Goal: Transaction & Acquisition: Purchase product/service

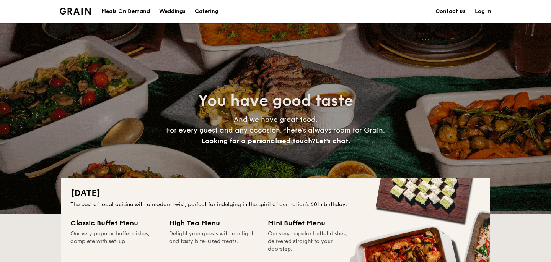
click at [79, 8] on img at bounding box center [75, 11] width 31 height 7
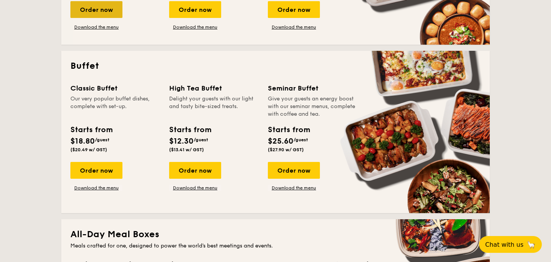
scroll to position [297, 0]
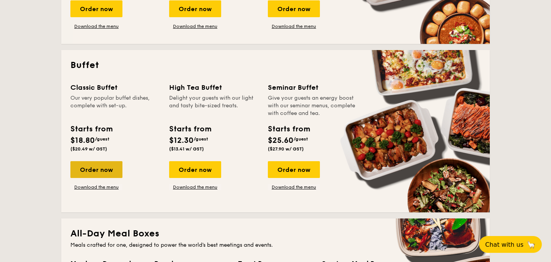
click at [107, 168] on div "Order now" at bounding box center [96, 169] width 52 height 17
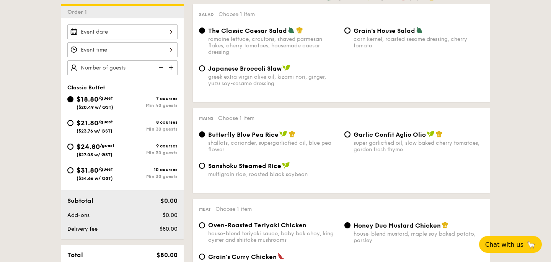
scroll to position [205, 0]
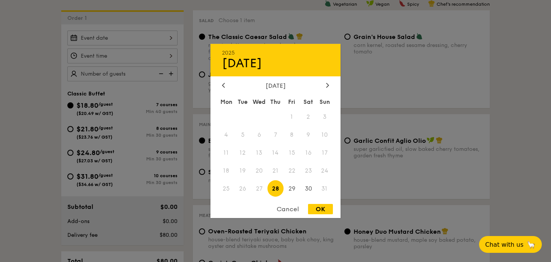
click at [165, 37] on div "2025 Aug [DATE] Tue Wed Thu Fri Sat Sun 1 2 3 4 5 6 7 8 9 10 11 12 13 14 15 16 …" at bounding box center [122, 38] width 110 height 15
click at [326, 86] on icon at bounding box center [327, 85] width 3 height 5
click at [309, 158] on span "20" at bounding box center [308, 153] width 16 height 16
click at [318, 208] on div "OK" at bounding box center [320, 209] width 25 height 10
type input "[DATE]"
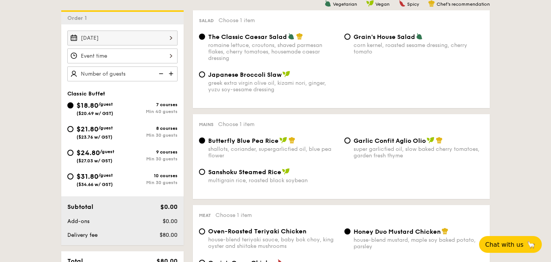
click at [131, 56] on div at bounding box center [122, 56] width 110 height 15
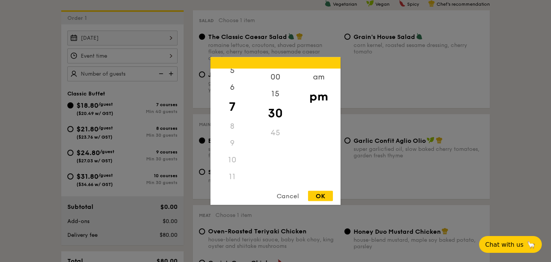
scroll to position [91, 0]
click at [233, 173] on div "11" at bounding box center [231, 177] width 43 height 17
click at [231, 174] on div "11" at bounding box center [231, 177] width 43 height 17
click at [236, 160] on div "10" at bounding box center [231, 160] width 43 height 17
click at [234, 174] on div "11" at bounding box center [231, 177] width 43 height 17
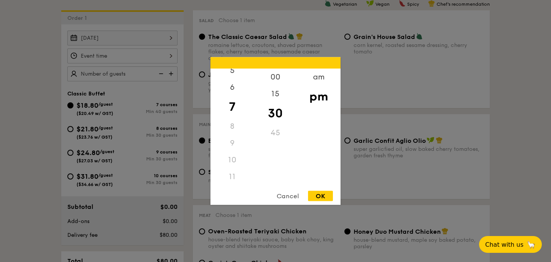
click at [232, 174] on div "11" at bounding box center [231, 177] width 43 height 17
click at [313, 81] on div "am" at bounding box center [318, 80] width 43 height 22
click at [236, 173] on div "11" at bounding box center [231, 174] width 43 height 22
click at [278, 76] on div "00" at bounding box center [275, 80] width 43 height 22
click at [317, 201] on div "Cancel OK" at bounding box center [275, 198] width 130 height 14
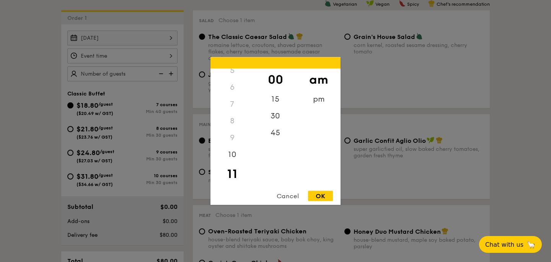
click at [320, 197] on div "OK" at bounding box center [320, 196] width 25 height 10
type input "11:00AM"
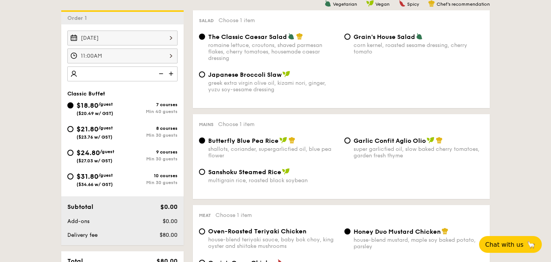
type input "0"
click at [175, 75] on img at bounding box center [171, 74] width 11 height 15
click at [162, 74] on img at bounding box center [159, 74] width 11 height 15
type input "40 guests"
click at [162, 74] on img at bounding box center [159, 74] width 11 height 15
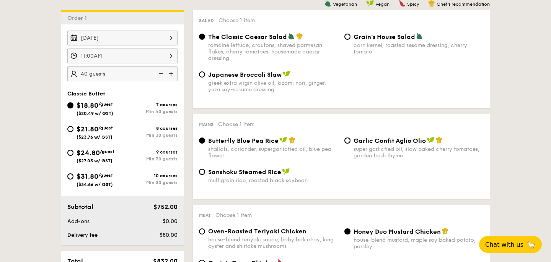
click at [162, 74] on img at bounding box center [159, 74] width 11 height 15
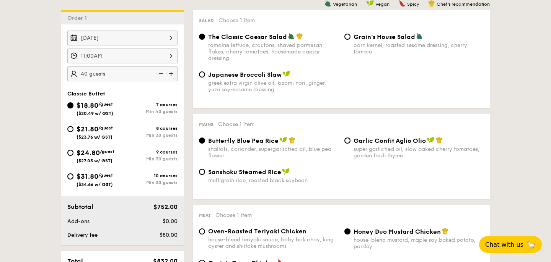
click at [162, 74] on img at bounding box center [159, 74] width 11 height 15
click at [72, 131] on input "$21.80 /guest ($23.76 w/ GST) 8 courses Min 30 guests" at bounding box center [70, 129] width 6 height 6
radio input "true"
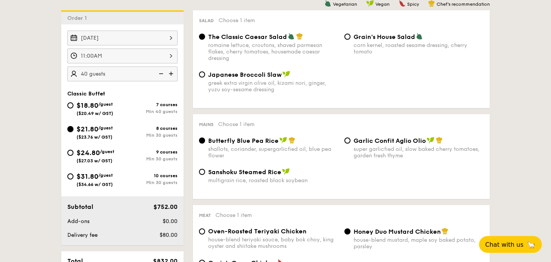
radio input "true"
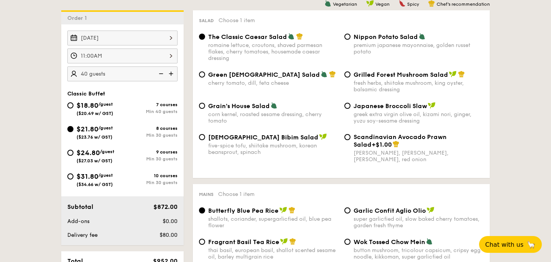
click at [166, 72] on img at bounding box center [159, 74] width 11 height 15
click at [165, 72] on img at bounding box center [159, 74] width 11 height 15
type input "30 guests"
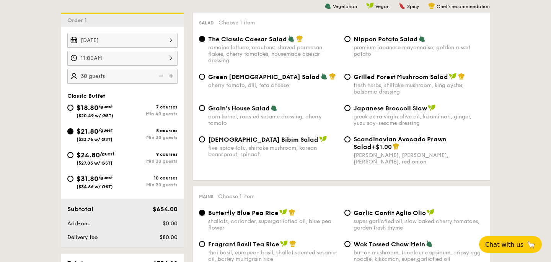
scroll to position [203, 0]
click at [347, 41] on input "Nippon Potato Salad premium japanese mayonnaise, golden russet potato" at bounding box center [347, 39] width 6 height 6
radio input "true"
click at [216, 118] on div "corn kernel, roasted sesame dressing, cherry tomato" at bounding box center [273, 120] width 130 height 13
click at [205, 112] on input "Grain's House Salad corn kernel, roasted sesame dressing, cherry tomato" at bounding box center [202, 109] width 6 height 6
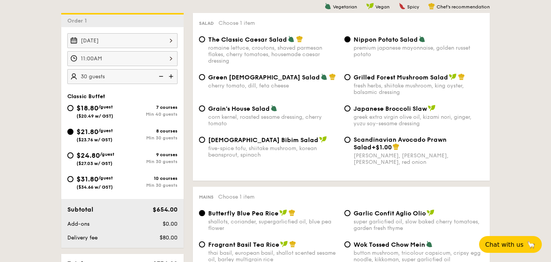
radio input "true"
click at [351, 41] on div "Nippon Potato Salad premium japanese mayonnaise, golden russet potato" at bounding box center [413, 47] width 145 height 22
click at [348, 41] on input "Nippon Potato Salad premium japanese mayonnaise, golden russet potato" at bounding box center [347, 39] width 6 height 6
radio input "true"
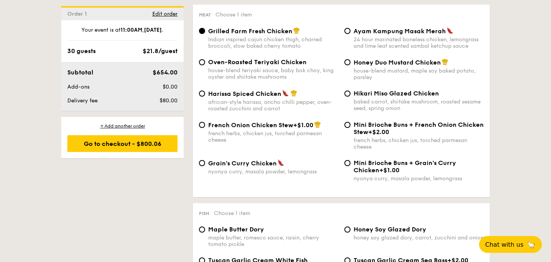
scroll to position [571, 0]
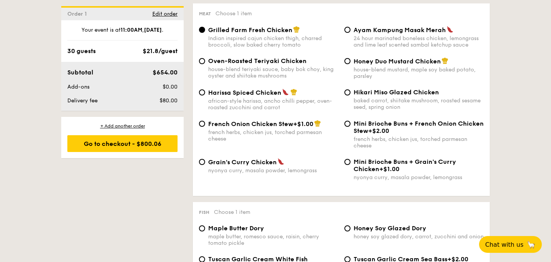
click at [350, 102] on div "Hikari Miso Glazed Chicken baked carrot, shiitake mushroom, roasted sesame seed…" at bounding box center [413, 100] width 145 height 22
click at [349, 94] on input "Hikari Miso Glazed Chicken baked carrot, shiitake mushroom, roasted sesame seed…" at bounding box center [347, 92] width 6 height 6
radio input "true"
click at [345, 64] on input "Honey Duo Mustard Chicken house-blend mustard, maple soy baked potato, parsley" at bounding box center [347, 61] width 6 height 6
radio input "true"
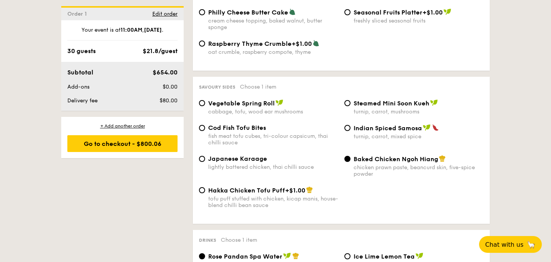
scroll to position [1259, 0]
click at [202, 131] on input "Cod Fish Tofu Bites fish meat tofu cubes, tri-colour capsicum, thai chilli sauce" at bounding box center [202, 128] width 6 height 6
radio input "true"
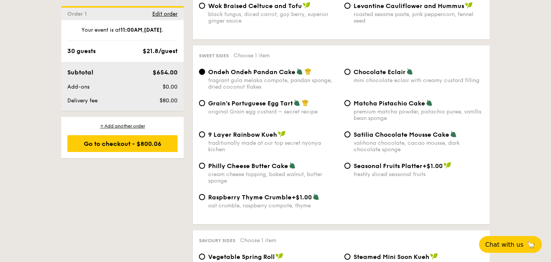
scroll to position [1106, 0]
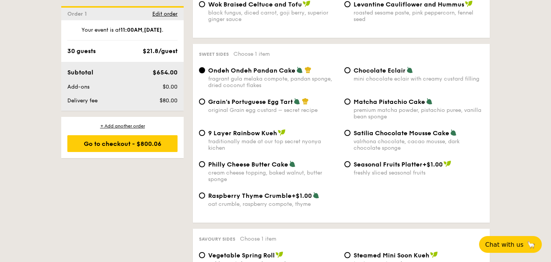
click at [213, 98] on div "Ondeh Ondeh Pandan Cake fragrant [PERSON_NAME] melaka compote, pandan sponge, d…" at bounding box center [341, 82] width 291 height 31
click at [202, 113] on div "Grain's Portuguese Egg Tart original Grain egg custard – secret recipe" at bounding box center [268, 106] width 145 height 16
click at [204, 105] on input "Grain's Portuguese Egg Tart original Grain egg custard – secret recipe" at bounding box center [202, 102] width 6 height 6
radio input "true"
click at [376, 74] on span "Chocolate Eclair" at bounding box center [379, 70] width 52 height 7
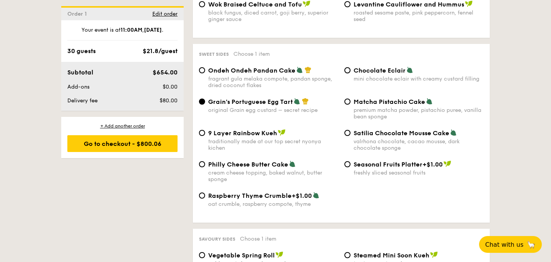
click at [350, 73] on input "Chocolate Eclair mini chocolate eclair with creamy custard filling" at bounding box center [347, 70] width 6 height 6
radio input "true"
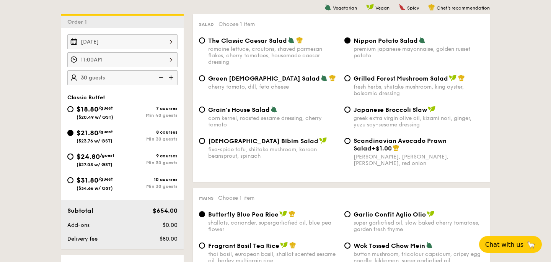
scroll to position [202, 0]
click at [221, 115] on div "Grain's House Salad corn kernel, roasted sesame dressing, cherry tomato" at bounding box center [273, 117] width 130 height 22
click at [205, 112] on input "Grain's House Salad corn kernel, roasted sesame dressing, cherry tomato" at bounding box center [202, 109] width 6 height 6
radio input "true"
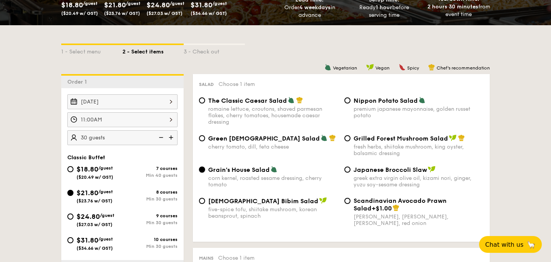
scroll to position [145, 0]
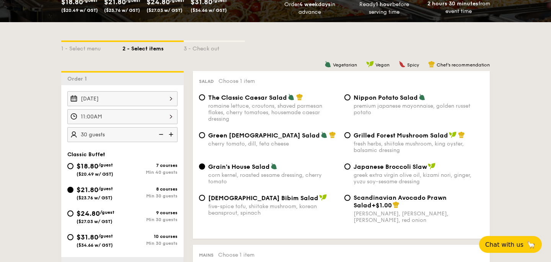
click at [172, 135] on img at bounding box center [171, 134] width 11 height 15
type input "35 guests"
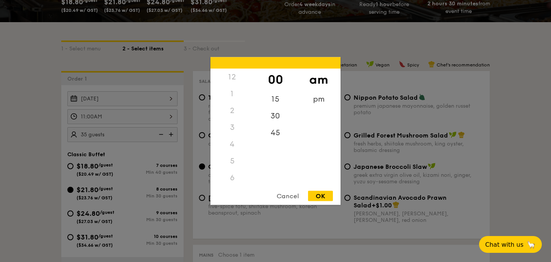
click at [161, 115] on div "11:00AM 12 1 2 3 4 5 6 7 8 9 10 11 00 15 30 45 am pm Cancel OK" at bounding box center [122, 116] width 110 height 15
click at [232, 156] on div "10" at bounding box center [231, 157] width 43 height 22
click at [276, 127] on div "45" at bounding box center [275, 130] width 43 height 22
click at [323, 202] on div "Cancel OK" at bounding box center [275, 198] width 130 height 14
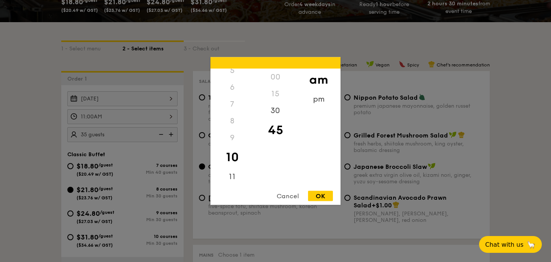
click at [323, 201] on div "OK" at bounding box center [320, 196] width 25 height 10
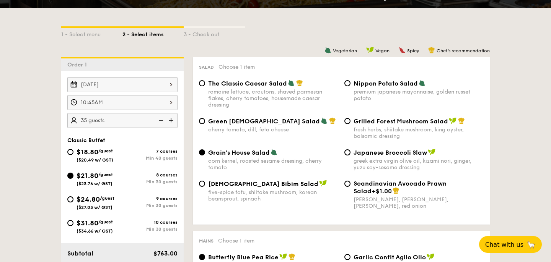
scroll to position [159, 0]
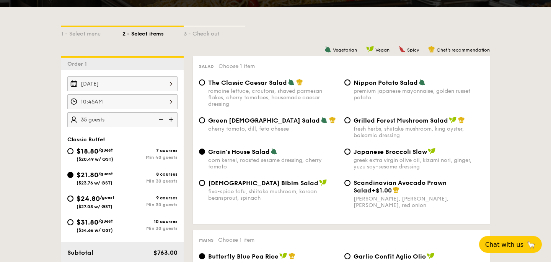
click at [146, 106] on div "10:45AM" at bounding box center [122, 101] width 110 height 15
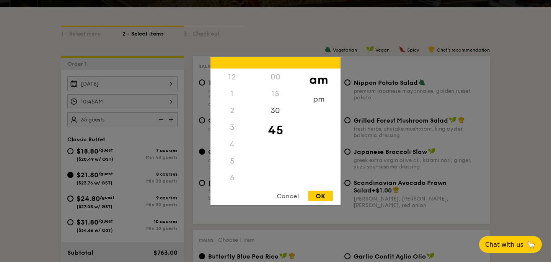
scroll to position [84, 0]
click at [229, 182] on div "11" at bounding box center [231, 186] width 43 height 22
click at [272, 73] on div "00" at bounding box center [275, 80] width 43 height 22
click at [322, 199] on div "OK" at bounding box center [320, 196] width 25 height 10
type input "11:00AM"
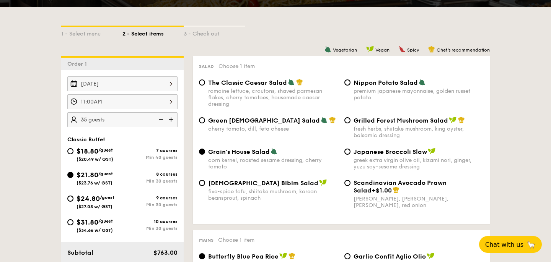
click at [366, 169] on div "greek extra virgin olive oil, kizami nori, ginger, yuzu soy-sesame dressing" at bounding box center [418, 163] width 130 height 13
click at [350, 155] on input "Japanese Broccoli Slaw greek extra virgin olive oil, kizami [PERSON_NAME], yuzu…" at bounding box center [347, 152] width 6 height 6
radio input "true"
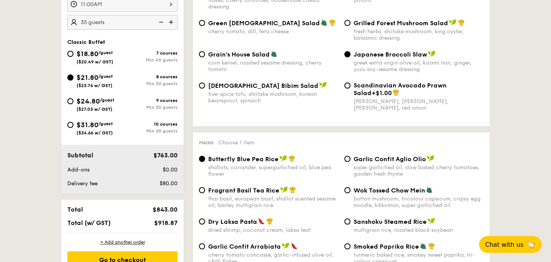
scroll to position [257, 0]
click at [162, 24] on img at bounding box center [159, 22] width 11 height 15
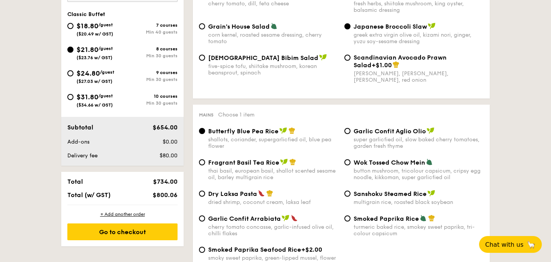
scroll to position [260, 0]
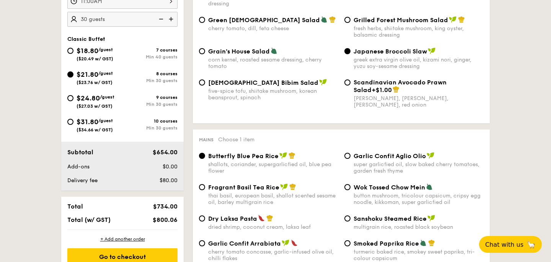
click at [171, 21] on img at bounding box center [171, 19] width 11 height 15
type input "35 guests"
click at [76, 53] on span "$18.80" at bounding box center [87, 51] width 22 height 8
click at [73, 53] on input "$18.80 /guest ($20.49 w/ GST) 7 courses Min 40 guests" at bounding box center [70, 51] width 6 height 6
radio input "true"
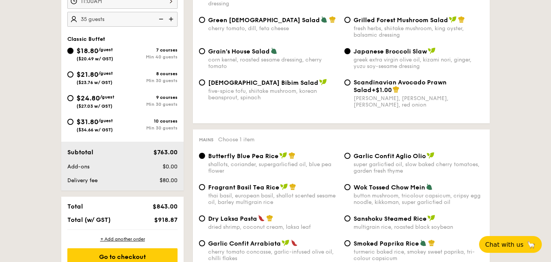
radio input "true"
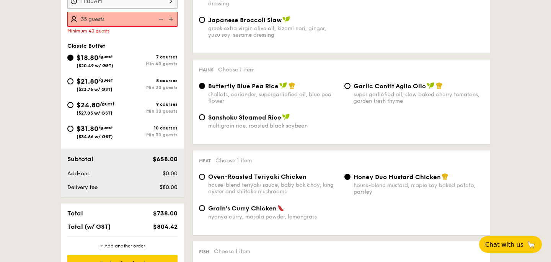
click at [169, 23] on img at bounding box center [171, 19] width 11 height 15
type input "40 guests"
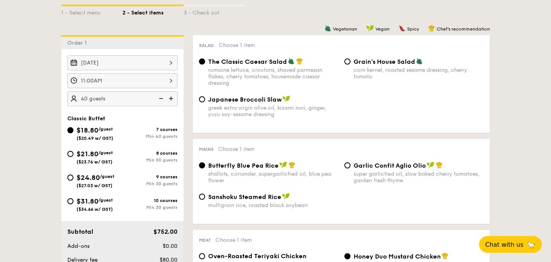
scroll to position [179, 0]
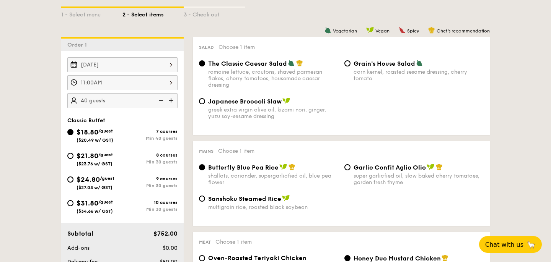
click at [227, 101] on span "Japanese Broccoli Slaw" at bounding box center [244, 101] width 73 height 7
click at [205, 101] on input "Japanese Broccoli Slaw greek extra virgin olive oil, kizami [PERSON_NAME], yuzu…" at bounding box center [202, 101] width 6 height 6
radio input "true"
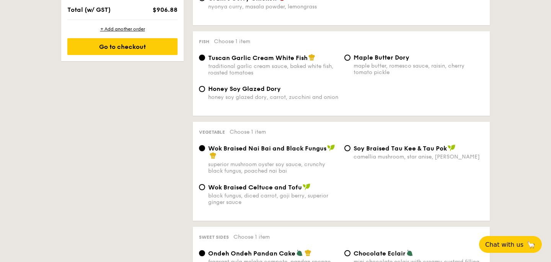
scroll to position [469, 0]
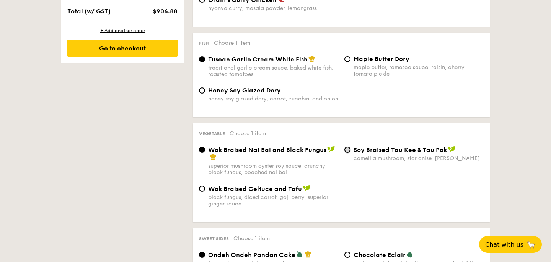
click at [349, 153] on input "⁠Soy Braised Tau Kee & Tau Pok camellia mushroom, star anise, goji [PERSON_NAME]" at bounding box center [347, 150] width 6 height 6
radio input "true"
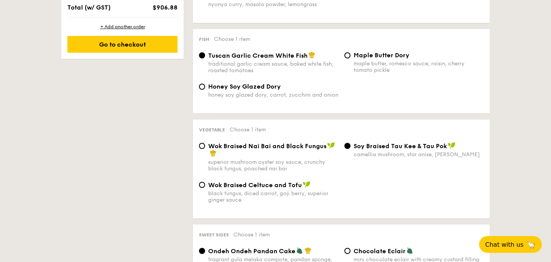
click at [301, 150] on span "Wok Braised Nai Bai and Black Fungus" at bounding box center [267, 146] width 118 height 7
click at [205, 149] on input "Wok Braised Nai Bai and Black Fungus superior mushroom oyster soy sauce, crunch…" at bounding box center [202, 146] width 6 height 6
radio input "true"
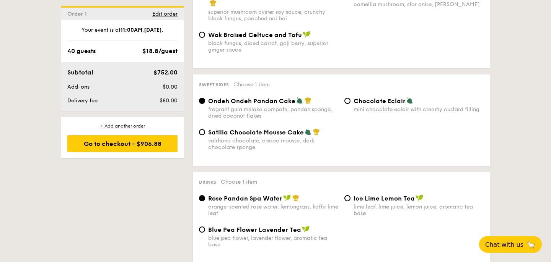
scroll to position [623, 0]
click at [387, 111] on div "mini chocolate eclair with creamy custard filling" at bounding box center [418, 109] width 130 height 7
click at [350, 104] on input "Chocolate Eclair mini chocolate eclair with creamy custard filling" at bounding box center [347, 101] width 6 height 6
radio input "true"
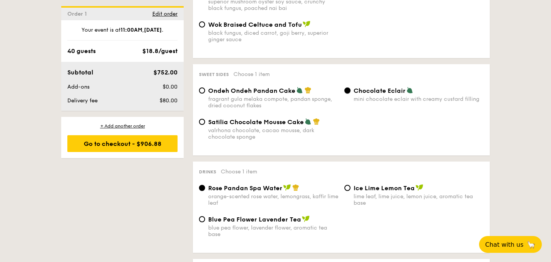
scroll to position [634, 0]
click at [285, 102] on div "fragrant gula melaka compote, pandan sponge, dried coconut flakes" at bounding box center [273, 102] width 130 height 13
click at [205, 93] on input "Ondeh Ondeh Pandan Cake fragrant [PERSON_NAME] melaka compote, pandan sponge, d…" at bounding box center [202, 90] width 6 height 6
radio input "true"
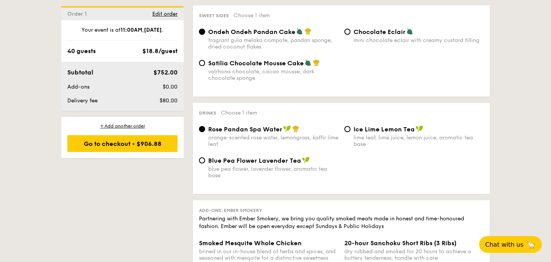
scroll to position [694, 0]
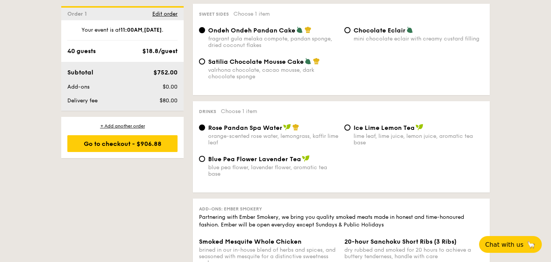
click at [273, 155] on div "Rose Pandan Spa Water orange-scented rose water, lemongrass, kaffir lime leaf I…" at bounding box center [341, 139] width 291 height 31
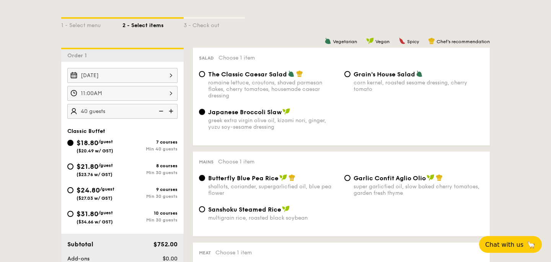
scroll to position [167, 0]
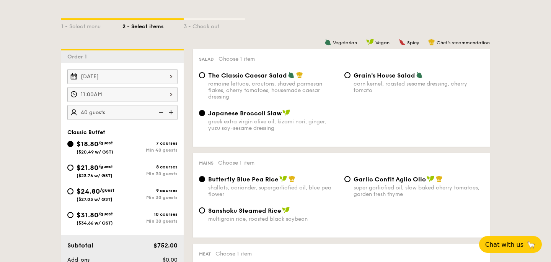
click at [143, 172] on div "Min 30 guests" at bounding box center [149, 173] width 55 height 5
click at [73, 171] on input "$21.80 /guest ($23.76 w/ GST) 8 courses Min 30 guests" at bounding box center [70, 168] width 6 height 6
radio input "true"
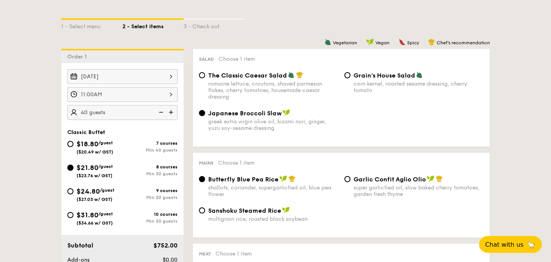
radio input "true"
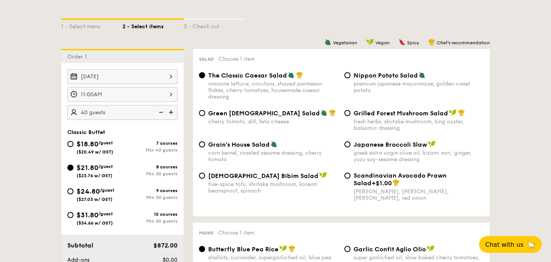
click at [161, 109] on img at bounding box center [159, 112] width 11 height 15
type input "35 guests"
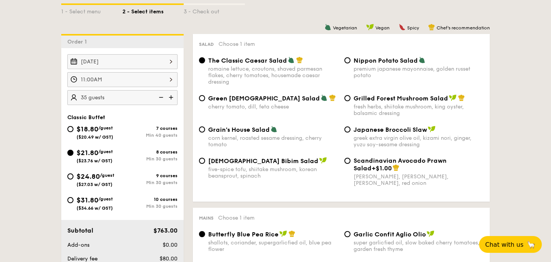
click at [393, 146] on div "greek extra virgin olive oil, kizami nori, ginger, yuzu soy-sesame dressing" at bounding box center [418, 141] width 130 height 13
click at [350, 133] on input "Japanese Broccoli Slaw greek extra virgin olive oil, kizami [PERSON_NAME], yuzu…" at bounding box center [347, 130] width 6 height 6
radio input "true"
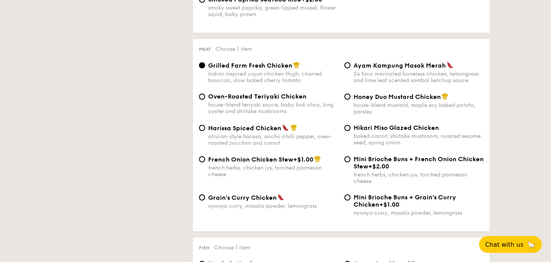
scroll to position [536, 0]
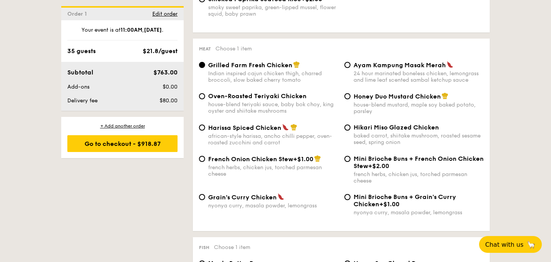
click at [362, 107] on div "house-blend mustard, maple soy baked potato, parsley" at bounding box center [418, 108] width 130 height 13
click at [350, 99] on input "Honey Duo Mustard Chicken house-blend mustard, maple soy baked potato, parsley" at bounding box center [347, 96] width 6 height 6
radio input "true"
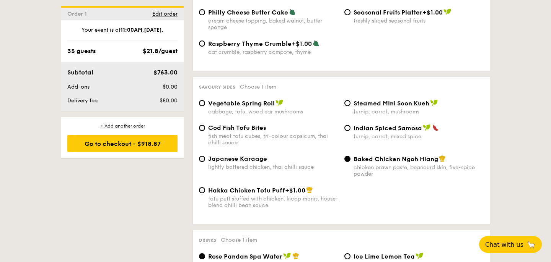
scroll to position [1259, 0]
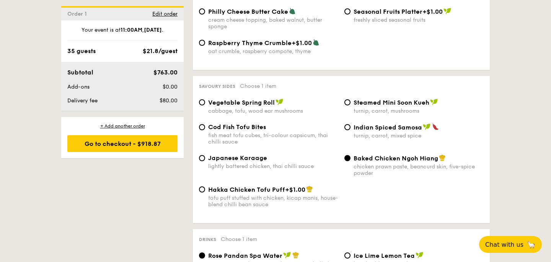
click at [268, 131] on div "Cod Fish Tofu Bites" at bounding box center [273, 127] width 130 height 7
click at [205, 130] on input "Cod Fish Tofu Bites fish meat tofu cubes, tri-colour capsicum, thai chilli sauce" at bounding box center [202, 127] width 6 height 6
radio input "true"
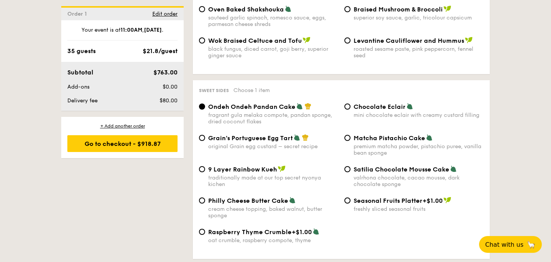
scroll to position [1072, 0]
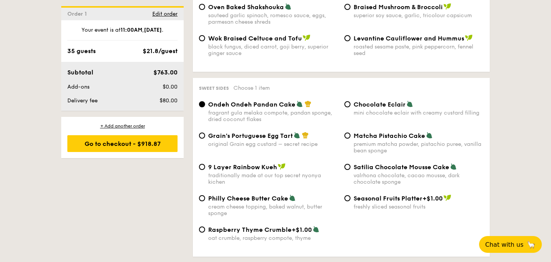
click at [355, 116] on div "mini chocolate eclair with creamy custard filling" at bounding box center [418, 113] width 130 height 7
click at [350, 107] on input "Chocolate Eclair mini chocolate eclair with creamy custard filling" at bounding box center [347, 104] width 6 height 6
radio input "true"
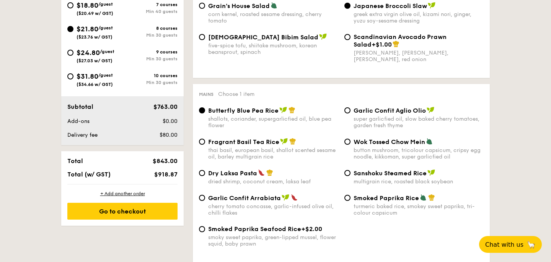
scroll to position [315, 0]
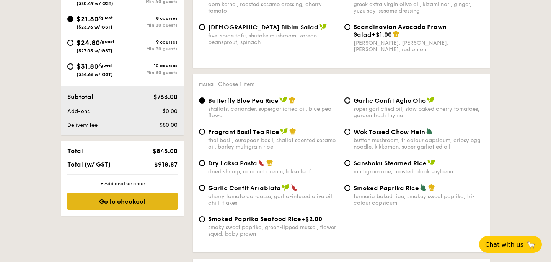
click at [124, 200] on div "Go to checkout" at bounding box center [122, 201] width 110 height 17
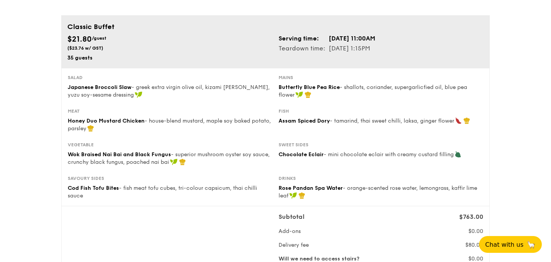
scroll to position [46, 0]
drag, startPoint x: 385, startPoint y: 41, endPoint x: 378, endPoint y: 40, distance: 6.9
click at [376, 40] on td "[DATE] 11:00AM" at bounding box center [351, 39] width 47 height 10
drag, startPoint x: 378, startPoint y: 40, endPoint x: 385, endPoint y: 40, distance: 6.9
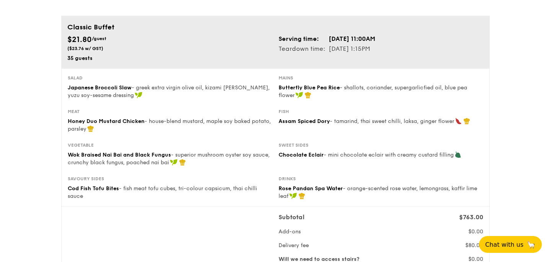
click at [376, 40] on td "[DATE] 11:00AM" at bounding box center [351, 39] width 47 height 10
drag, startPoint x: 385, startPoint y: 40, endPoint x: 377, endPoint y: 39, distance: 7.3
click at [376, 39] on td "[DATE] 11:00AM" at bounding box center [351, 39] width 47 height 10
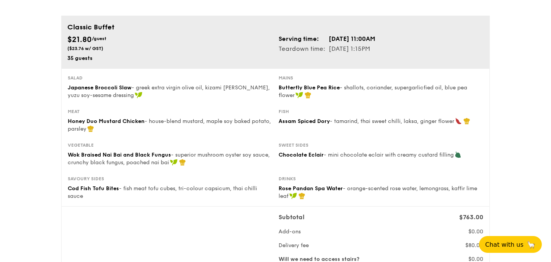
scroll to position [0, 0]
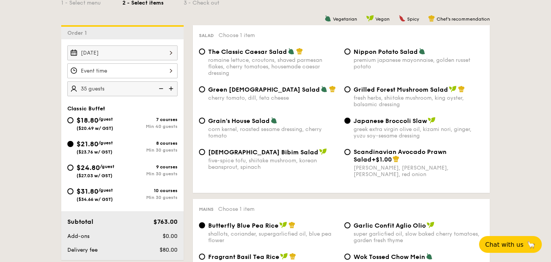
scroll to position [164, 0]
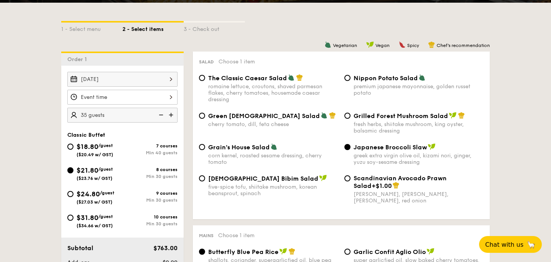
click at [163, 97] on div at bounding box center [122, 97] width 110 height 15
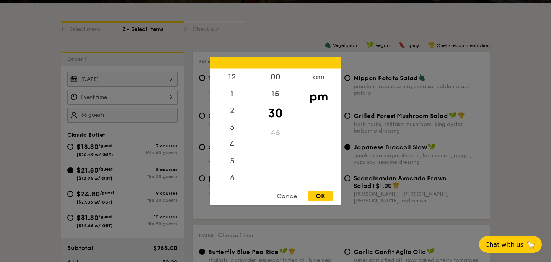
scroll to position [34, 0]
click at [317, 80] on div "am" at bounding box center [318, 80] width 43 height 22
click at [233, 176] on div "11" at bounding box center [231, 180] width 43 height 22
click at [276, 94] on div "15" at bounding box center [275, 97] width 43 height 22
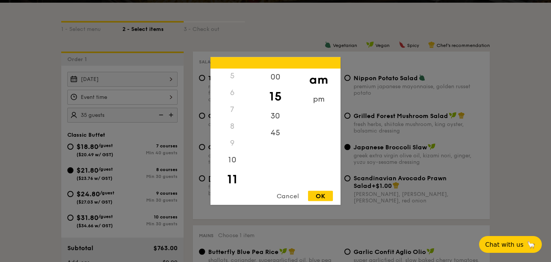
click at [322, 199] on div "OK" at bounding box center [320, 196] width 25 height 10
type input "11:15AM"
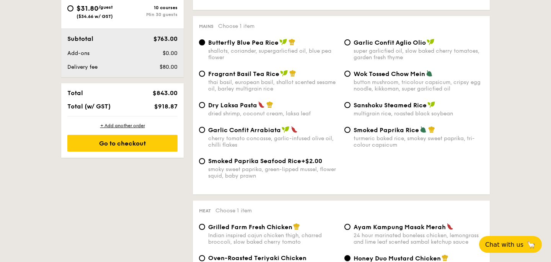
scroll to position [375, 0]
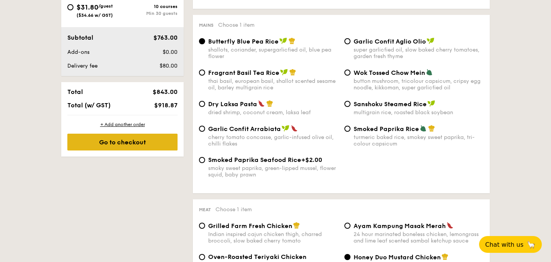
click at [137, 143] on div "Go to checkout" at bounding box center [122, 142] width 110 height 17
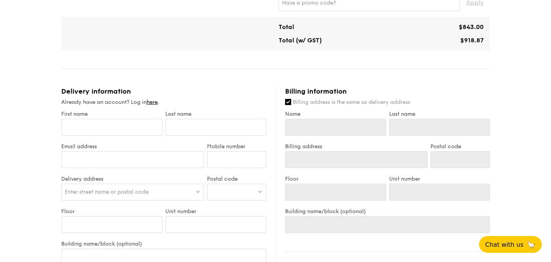
scroll to position [365, 0]
click at [108, 132] on input "First name" at bounding box center [111, 126] width 101 height 17
type input "[PERSON_NAME]"
type input "Goh"
type input "[EMAIL_ADDRESS][DOMAIN_NAME]"
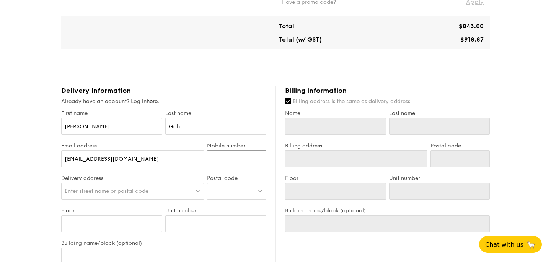
type input "97342271"
type input "[PERSON_NAME]"
type input "Goh"
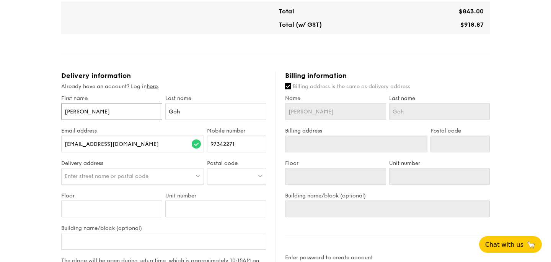
scroll to position [380, 0]
click at [119, 175] on span "Enter street name or postal code" at bounding box center [107, 176] width 84 height 7
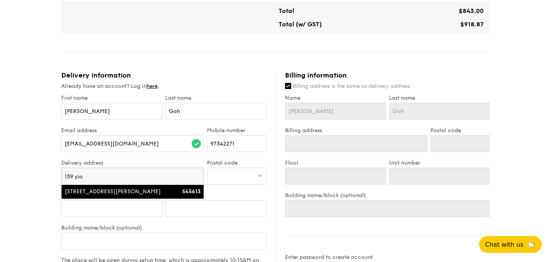
type input "159 yio"
click at [72, 195] on li "[STREET_ADDRESS][PERSON_NAME] 545613" at bounding box center [133, 192] width 142 height 14
type input "[STREET_ADDRESS][PERSON_NAME]"
type input "545613"
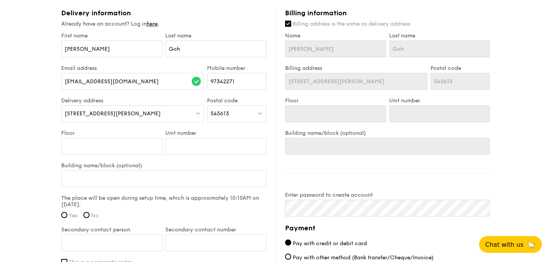
scroll to position [444, 0]
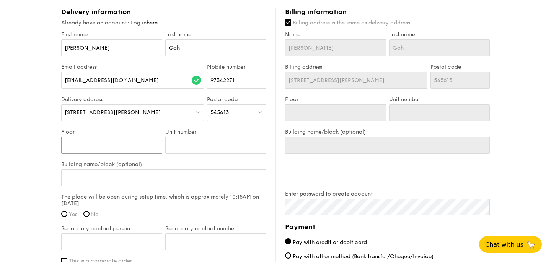
click at [106, 146] on input "Floor" at bounding box center [111, 145] width 101 height 17
type input "-"
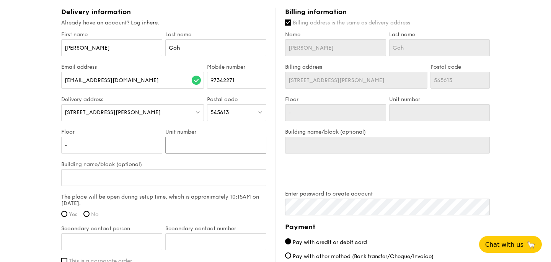
type input "-"
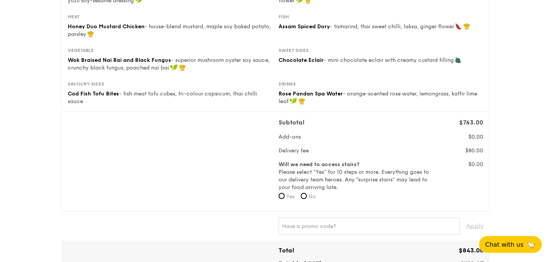
scroll to position [0, 0]
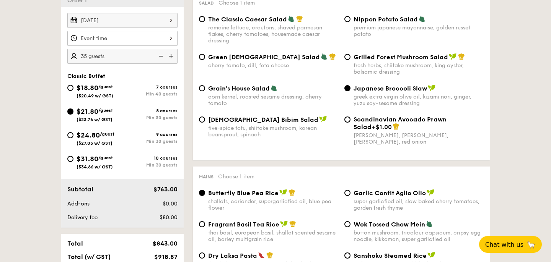
scroll to position [224, 0]
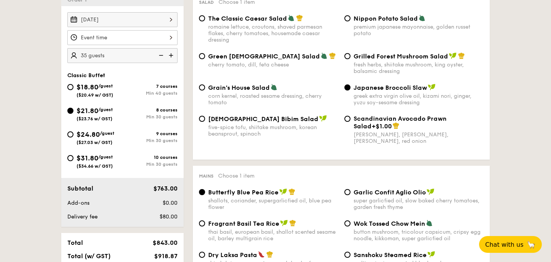
click at [151, 33] on div at bounding box center [122, 37] width 110 height 15
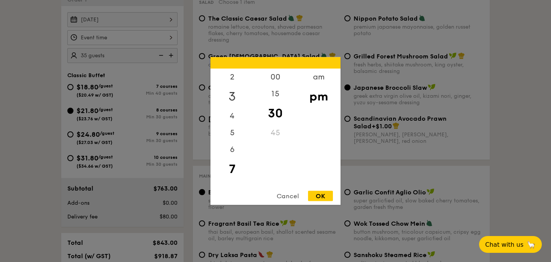
scroll to position [0, 0]
click at [313, 75] on div "am" at bounding box center [318, 80] width 43 height 22
click at [235, 179] on div "11" at bounding box center [231, 180] width 43 height 22
click at [323, 197] on div "OK" at bounding box center [320, 196] width 25 height 10
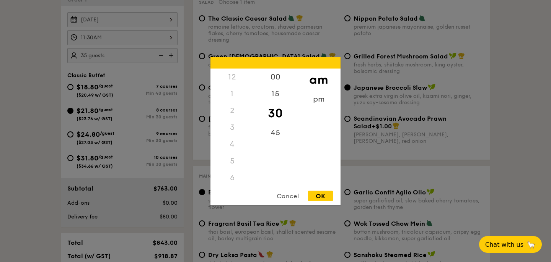
click at [144, 35] on div "11:30AM 12 1 2 3 4 5 6 7 8 9 10 11 00 15 30 45 am pm Cancel OK" at bounding box center [122, 37] width 110 height 15
click at [275, 137] on div "45" at bounding box center [275, 136] width 43 height 22
click at [319, 195] on div "OK" at bounding box center [320, 196] width 25 height 10
type input "11:45AM"
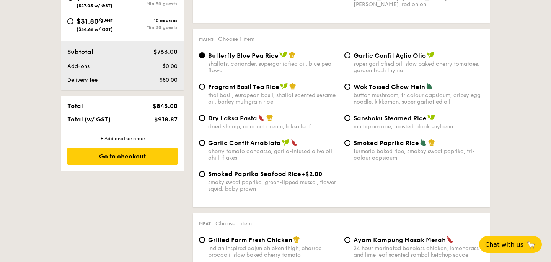
scroll to position [360, 0]
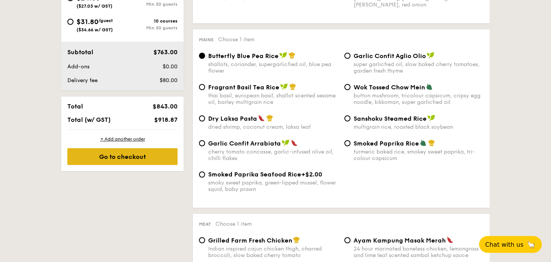
click at [91, 154] on div "Go to checkout" at bounding box center [122, 156] width 110 height 17
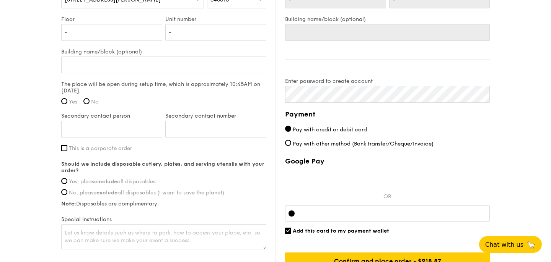
scroll to position [558, 0]
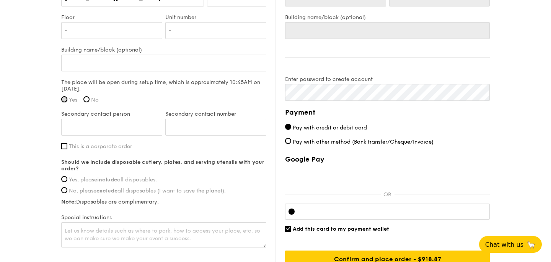
click at [65, 98] on input "Yes" at bounding box center [64, 99] width 6 height 6
radio input "true"
click at [113, 133] on input "Secondary contact person" at bounding box center [111, 127] width 101 height 17
type input "[PERSON_NAME]"
type input "81269487"
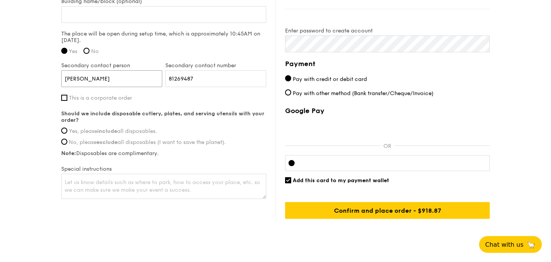
scroll to position [607, 0]
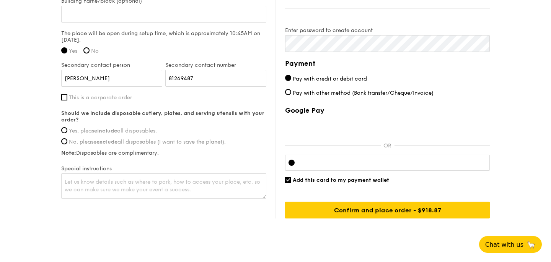
click at [83, 131] on span "Yes, please include all disposables." at bounding box center [113, 131] width 88 height 7
click at [67, 131] on input "Yes, please include all disposables." at bounding box center [64, 130] width 6 height 6
radio input "true"
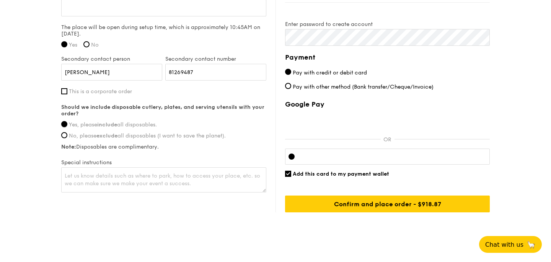
scroll to position [617, 0]
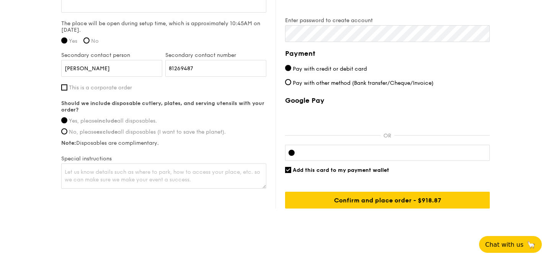
click at [345, 156] on div at bounding box center [387, 153] width 205 height 16
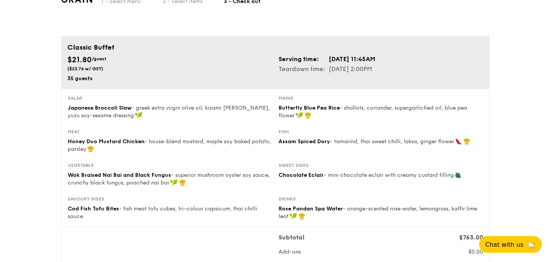
scroll to position [0, 0]
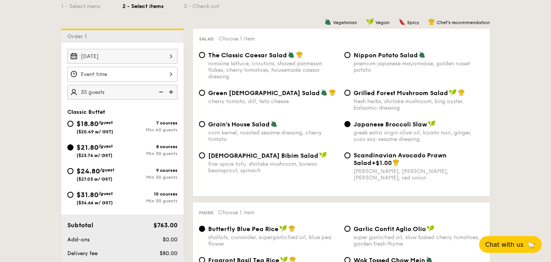
scroll to position [185, 0]
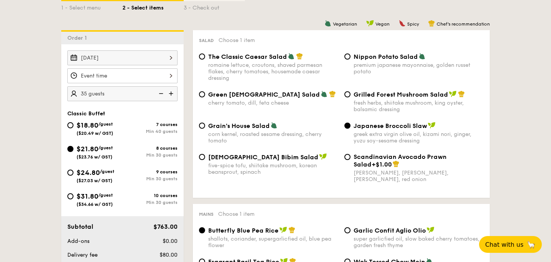
click at [167, 93] on img at bounding box center [171, 93] width 11 height 15
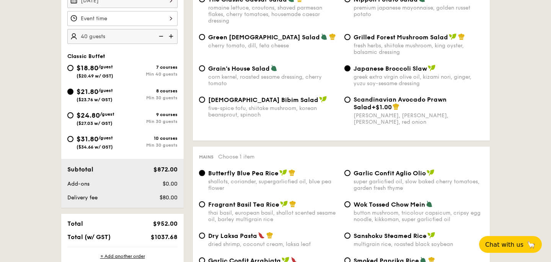
scroll to position [242, 0]
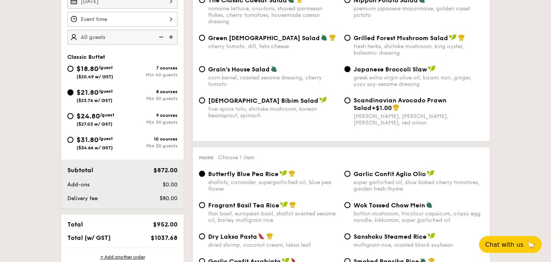
click at [163, 37] on img at bounding box center [159, 37] width 11 height 15
click at [102, 34] on input "35" at bounding box center [122, 37] width 110 height 15
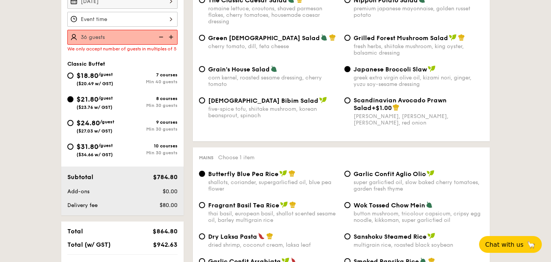
click at [164, 36] on img at bounding box center [159, 37] width 11 height 15
type input "35 guests"
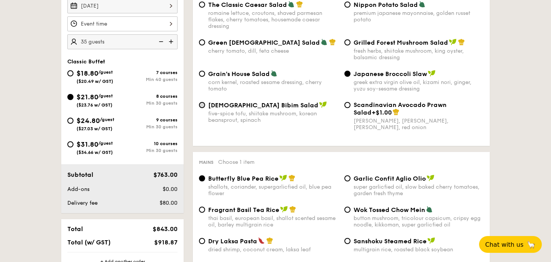
scroll to position [236, 0]
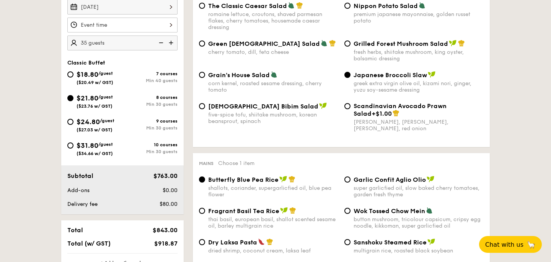
click at [175, 76] on div "7 courses" at bounding box center [149, 73] width 55 height 5
click at [73, 76] on input "$18.80 /guest ($20.49 w/ GST) 7 courses Min 40 guests" at bounding box center [70, 75] width 6 height 6
radio input "true"
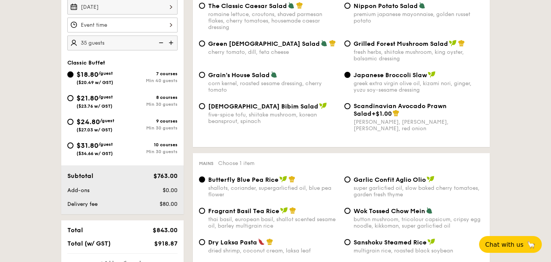
radio input "true"
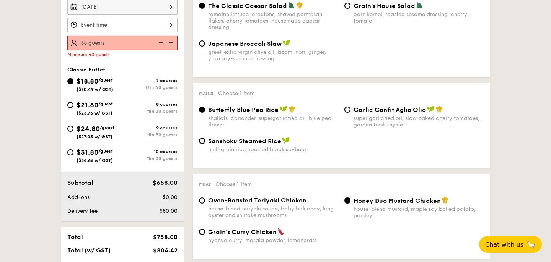
click at [172, 42] on img at bounding box center [171, 43] width 11 height 15
type input "40 guests"
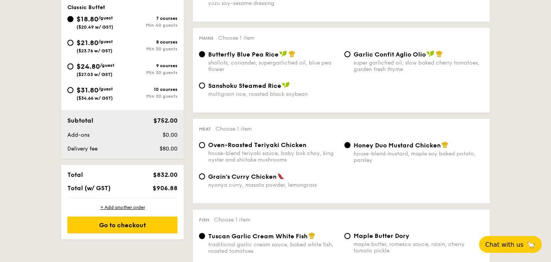
scroll to position [267, 0]
